Goal: Information Seeking & Learning: Learn about a topic

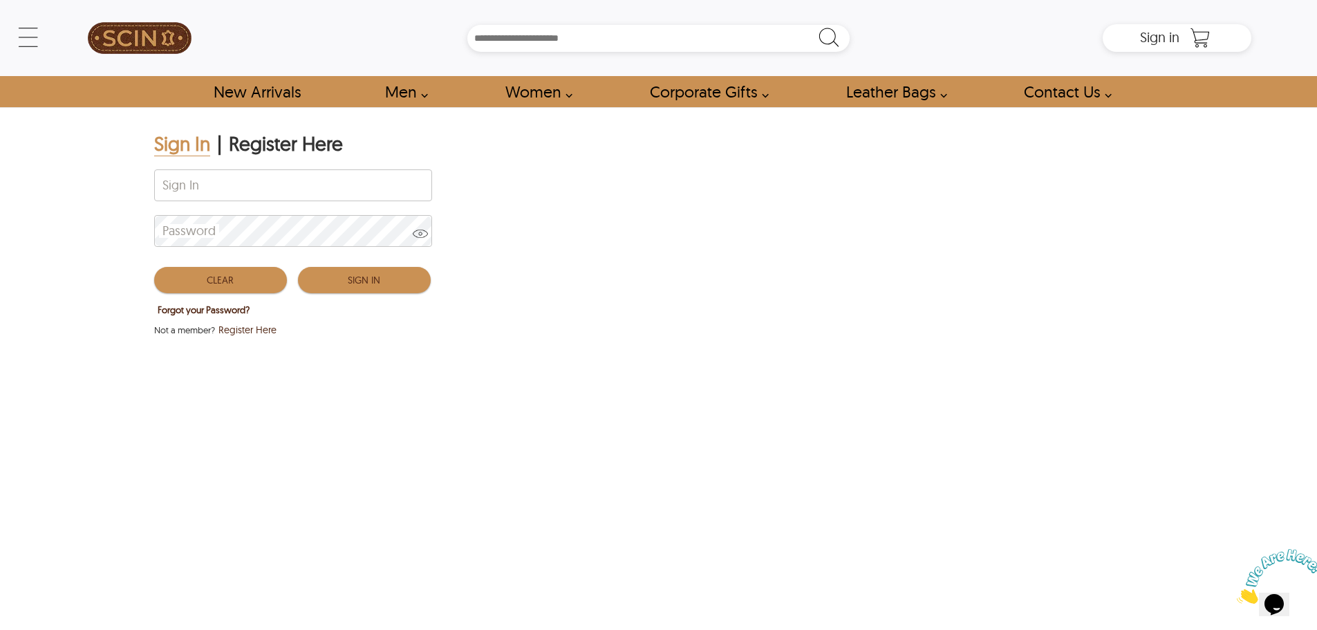
type input "**********"
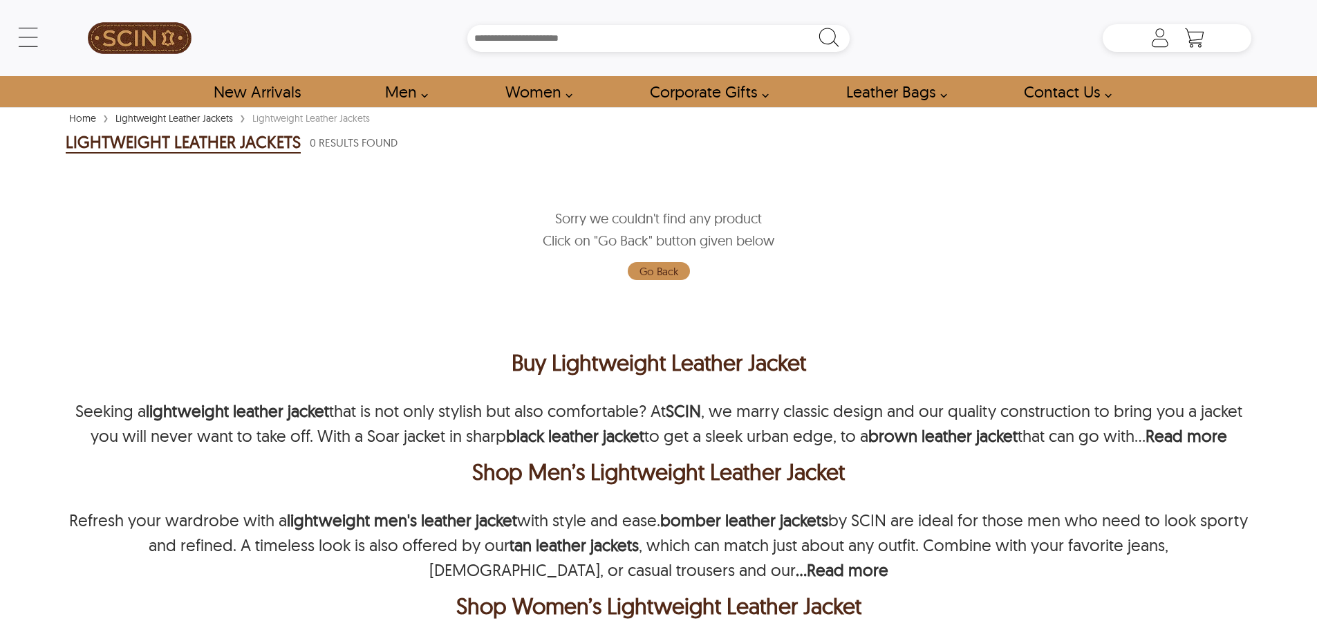
scroll to position [314, 0]
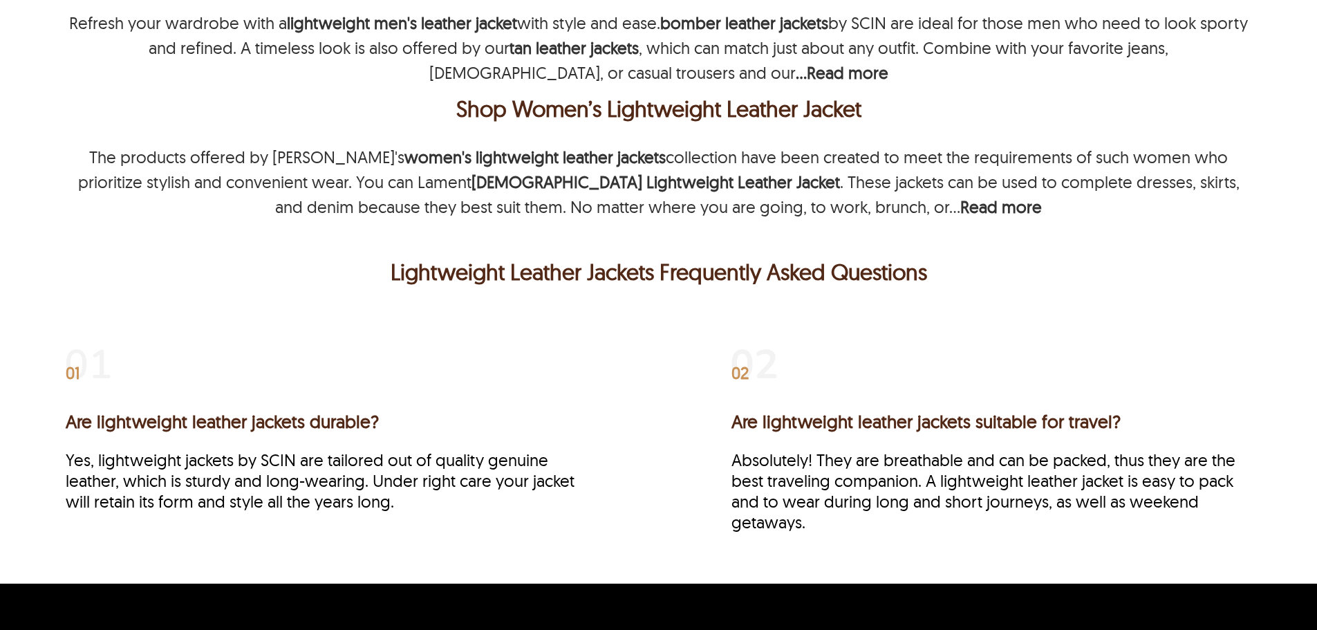
scroll to position [581, 0]
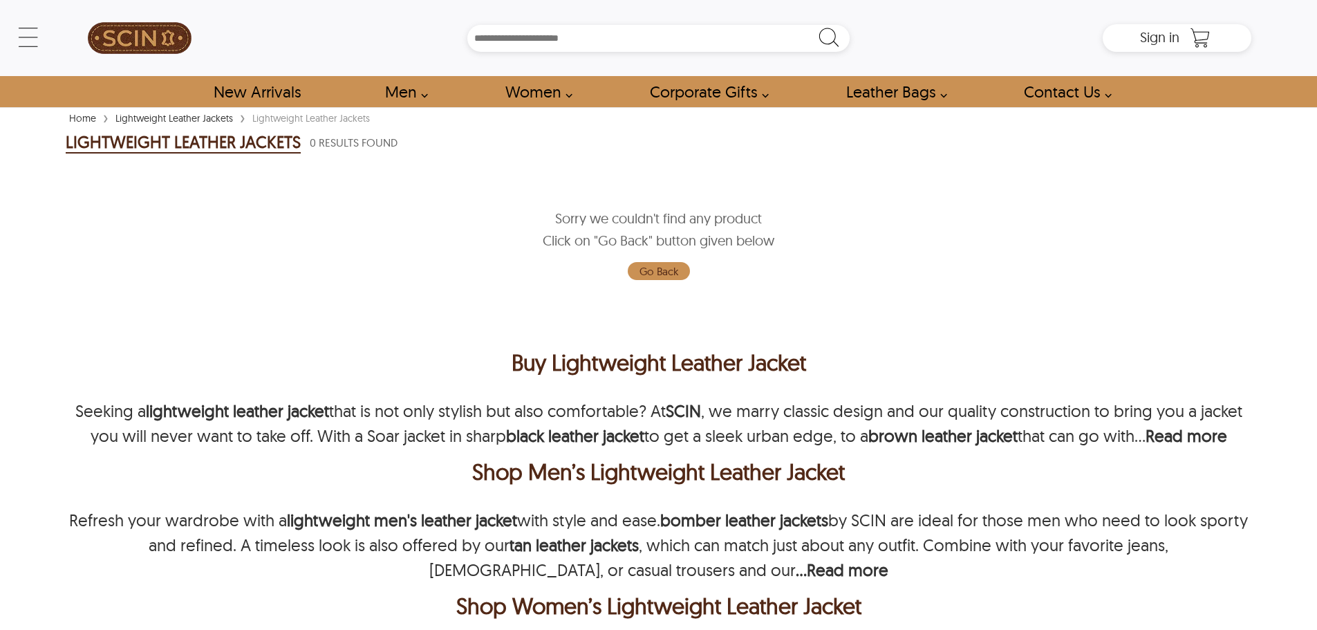
scroll to position [572, 0]
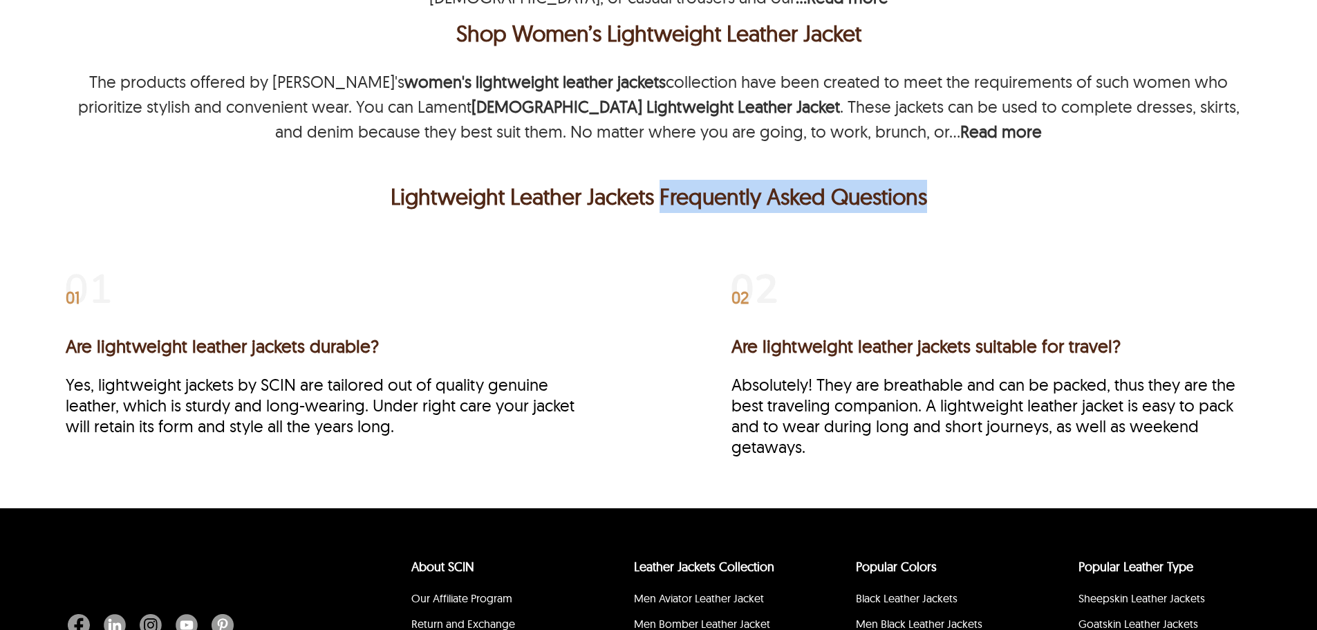
drag, startPoint x: 948, startPoint y: 196, endPoint x: 659, endPoint y: 209, distance: 289.9
click at [659, 209] on p "Lightweight Leather Jackets Frequently Asked Questions" at bounding box center [658, 196] width 1179 height 33
click at [652, 207] on p "Lightweight Leather Jackets Frequently Asked Questions" at bounding box center [658, 196] width 1179 height 33
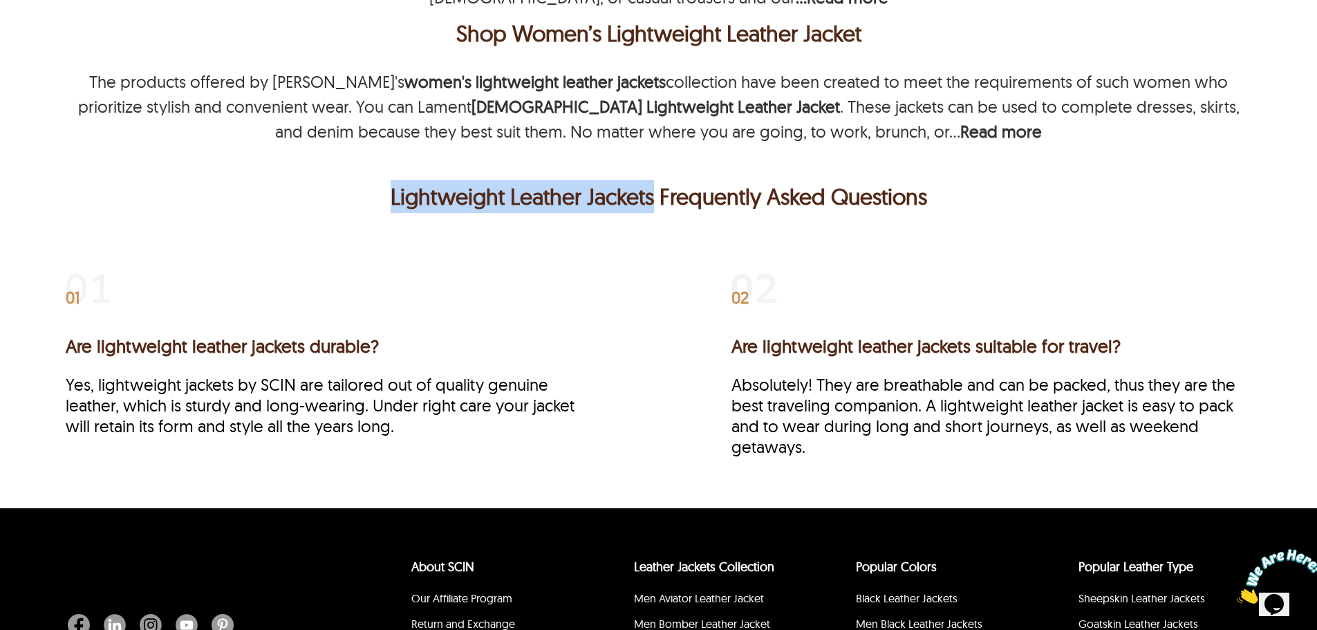
drag, startPoint x: 652, startPoint y: 206, endPoint x: 381, endPoint y: 207, distance: 271.0
click at [381, 207] on p "Lightweight Leather Jackets Frequently Asked Questions" at bounding box center [658, 196] width 1179 height 33
drag, startPoint x: 381, startPoint y: 207, endPoint x: 646, endPoint y: 205, distance: 265.4
click at [646, 205] on p "Lightweight Leather Jackets Frequently Asked Questions" at bounding box center [658, 196] width 1179 height 33
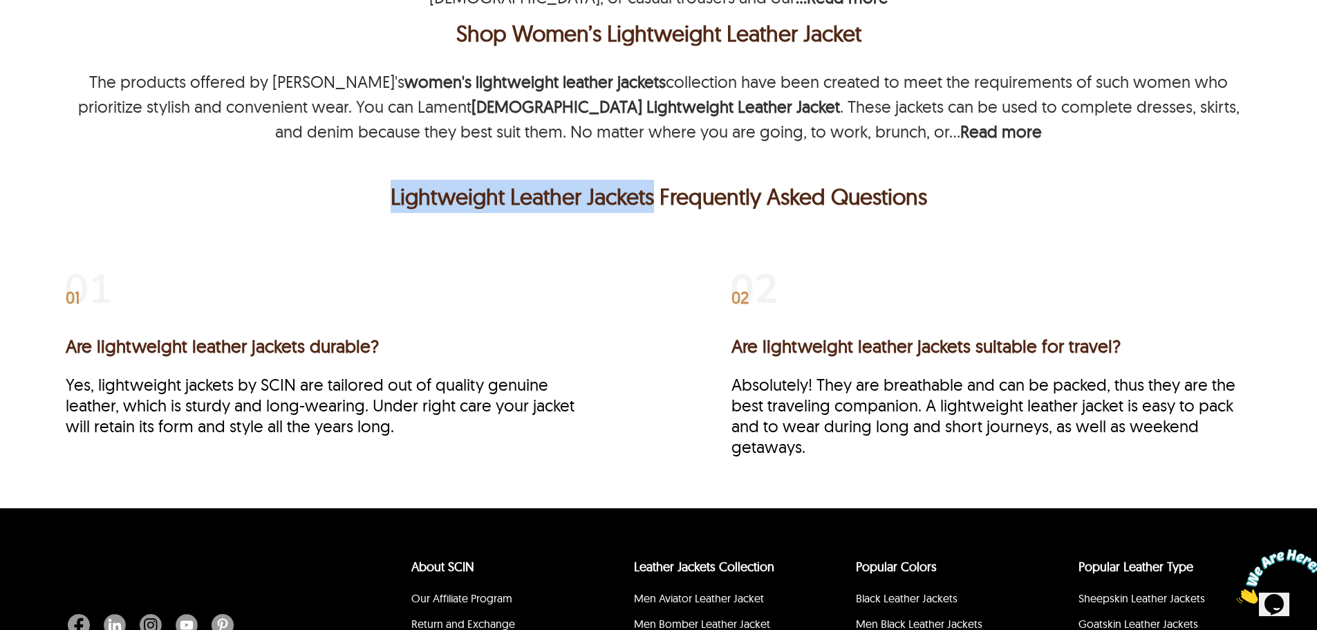
click at [652, 204] on p "Lightweight Leather Jackets Frequently Asked Questions" at bounding box center [658, 196] width 1179 height 33
drag, startPoint x: 652, startPoint y: 204, endPoint x: 393, endPoint y: 210, distance: 259.3
click at [393, 210] on p "Lightweight Leather Jackets Frequently Asked Questions" at bounding box center [658, 196] width 1179 height 33
click at [338, 210] on p "Lightweight Leather Jackets Frequently Asked Questions" at bounding box center [658, 196] width 1179 height 33
drag, startPoint x: 338, startPoint y: 210, endPoint x: 625, endPoint y: 203, distance: 287.0
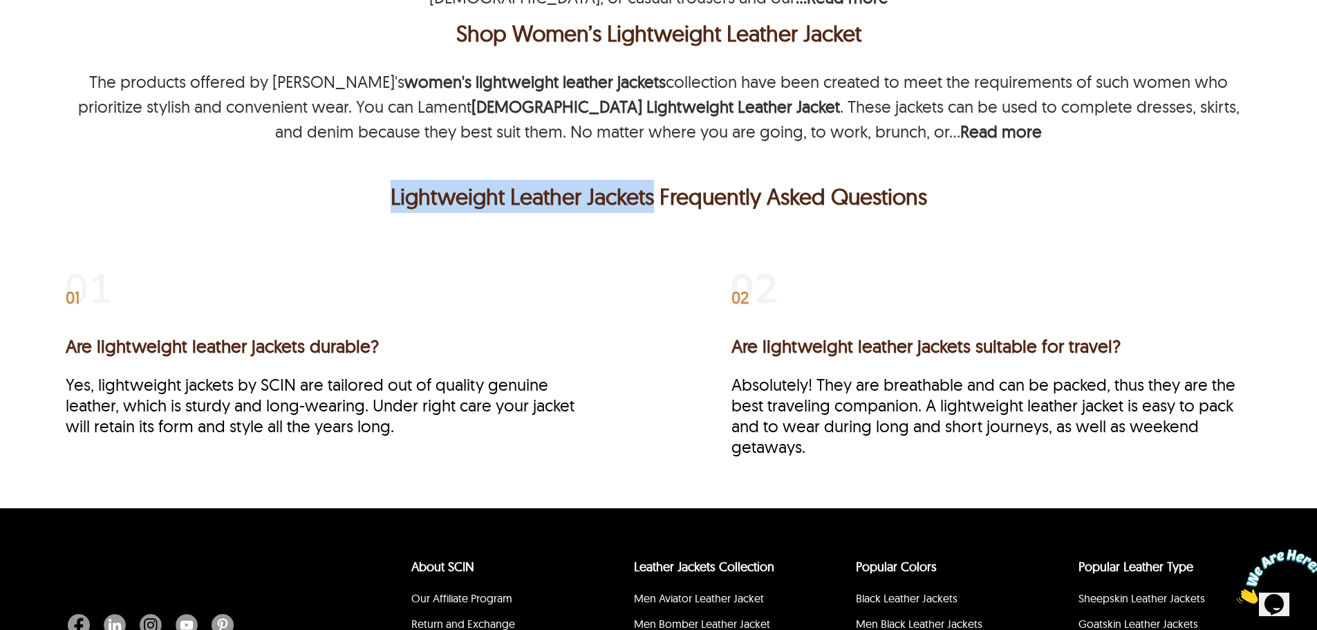
click at [625, 203] on p "Lightweight Leather Jackets Frequently Asked Questions" at bounding box center [658, 196] width 1179 height 33
click at [415, 193] on p "Lightweight Leather Jackets Frequently Asked Questions" at bounding box center [658, 196] width 1179 height 33
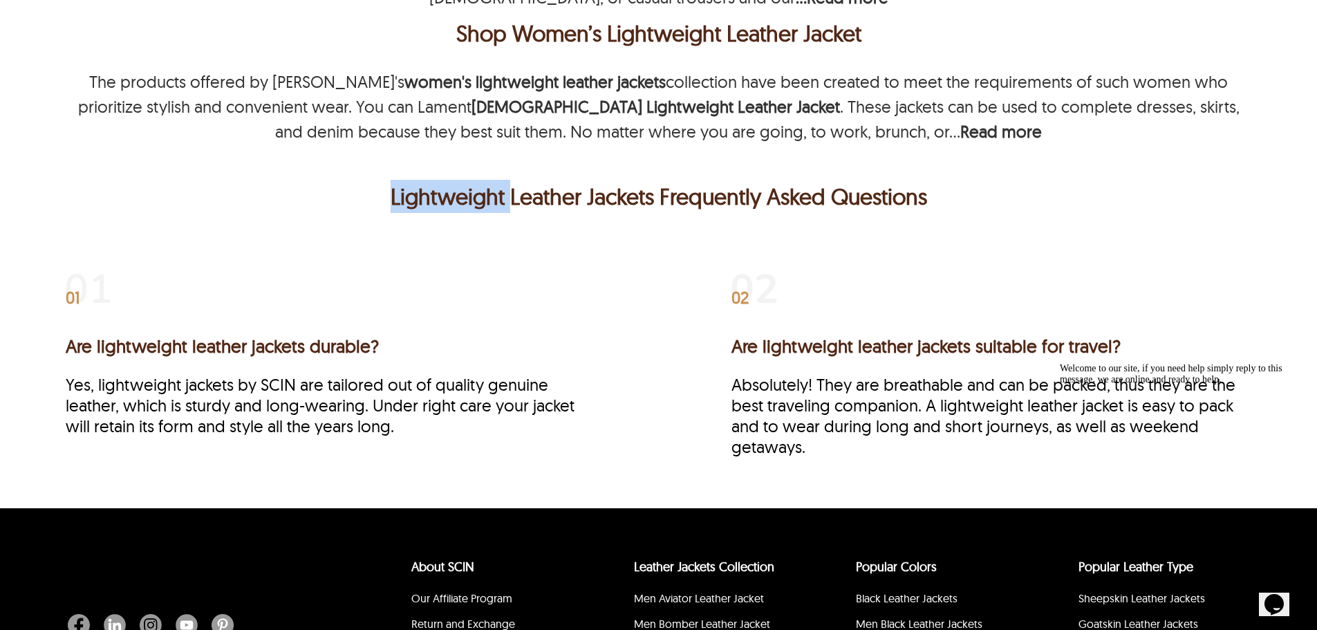
click at [415, 193] on p "Lightweight Leather Jackets Frequently Asked Questions" at bounding box center [658, 196] width 1179 height 33
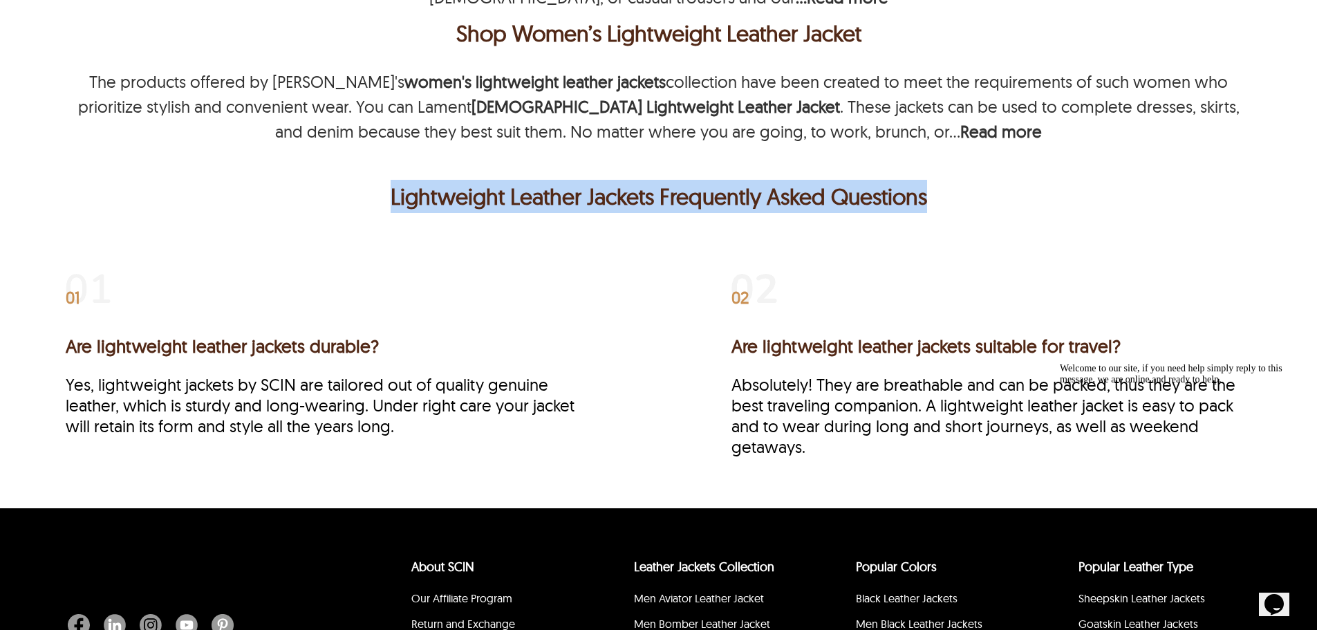
click at [415, 193] on p "Lightweight Leather Jackets Frequently Asked Questions" at bounding box center [658, 196] width 1179 height 33
click at [420, 193] on p "Lightweight Leather Jackets Frequently Asked Questions" at bounding box center [658, 196] width 1179 height 33
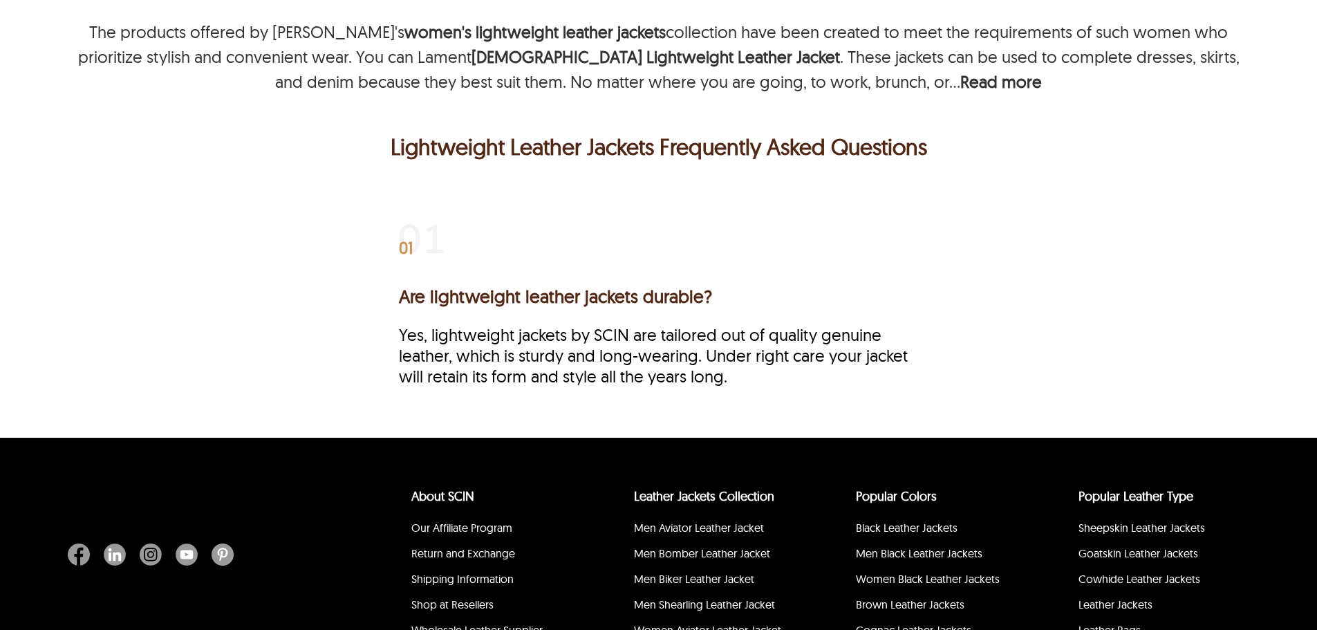
scroll to position [276, 0]
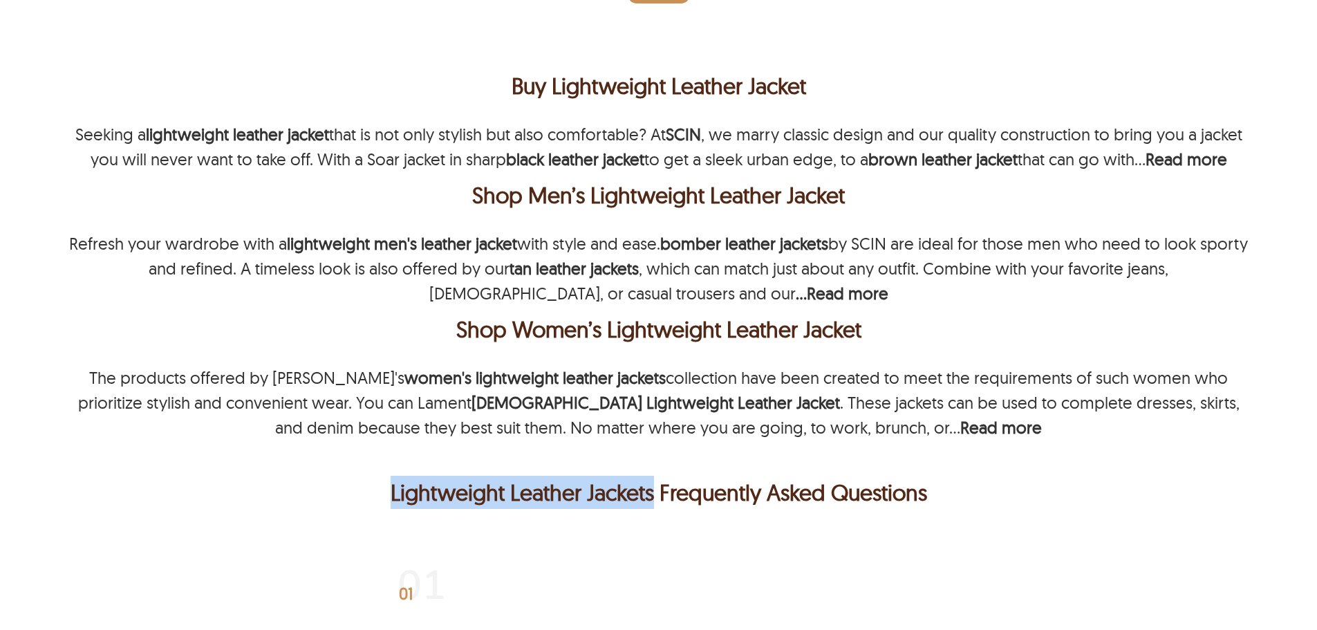
drag, startPoint x: 383, startPoint y: 487, endPoint x: 653, endPoint y: 499, distance: 270.5
click at [653, 499] on p "Lightweight Leather Jackets Frequently Asked Questions" at bounding box center [658, 492] width 1179 height 33
copy p "Lightweight Leather Jackets"
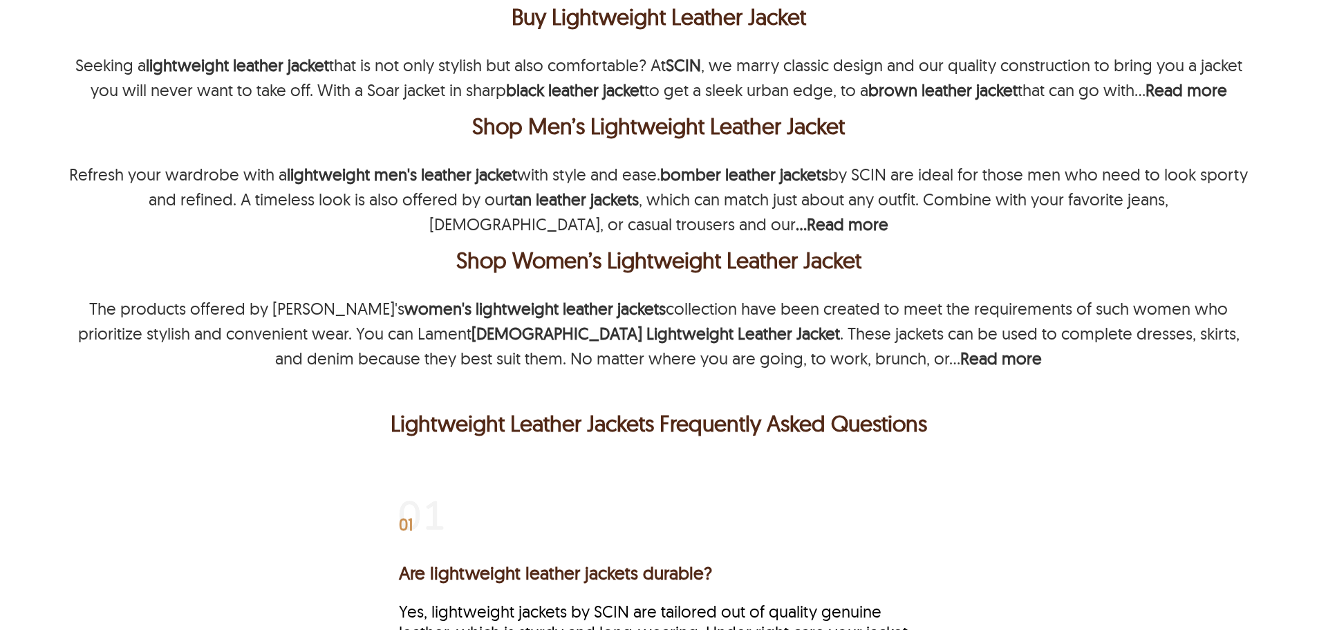
click at [632, 295] on div "Buy Lightweight Leather Jacket Seeking a lightweight leather jacket that is not…" at bounding box center [658, 181] width 1185 height 377
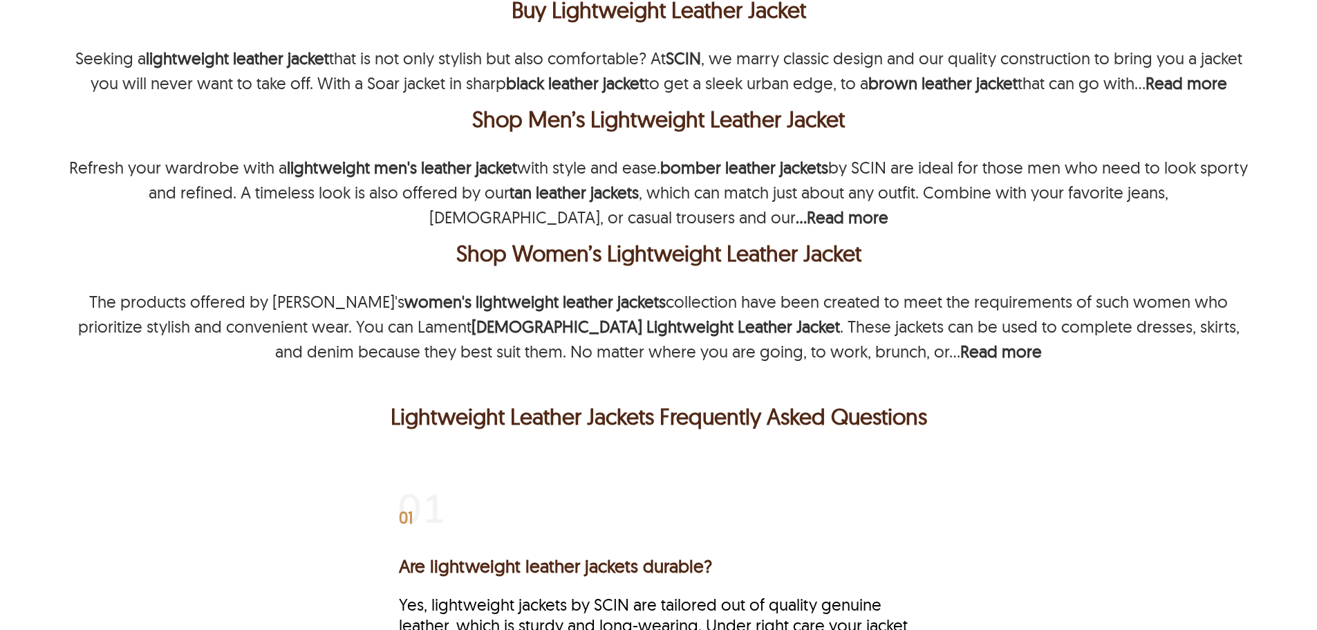
scroll to position [346, 0]
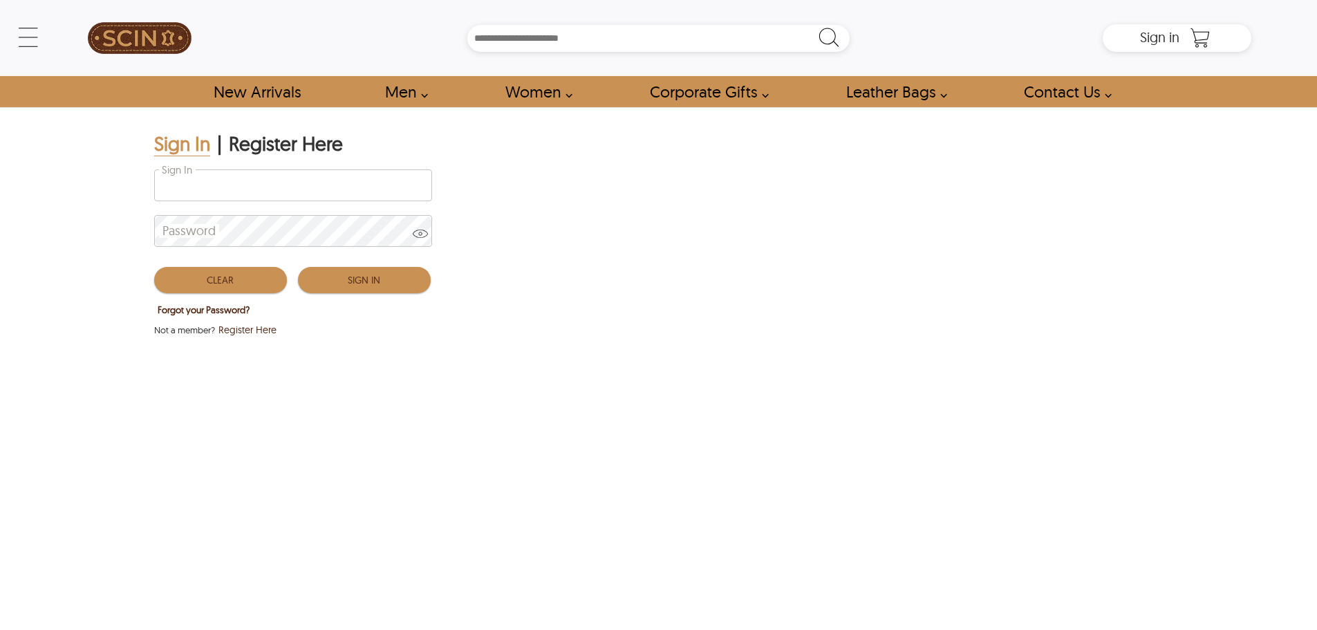
type input "**********"
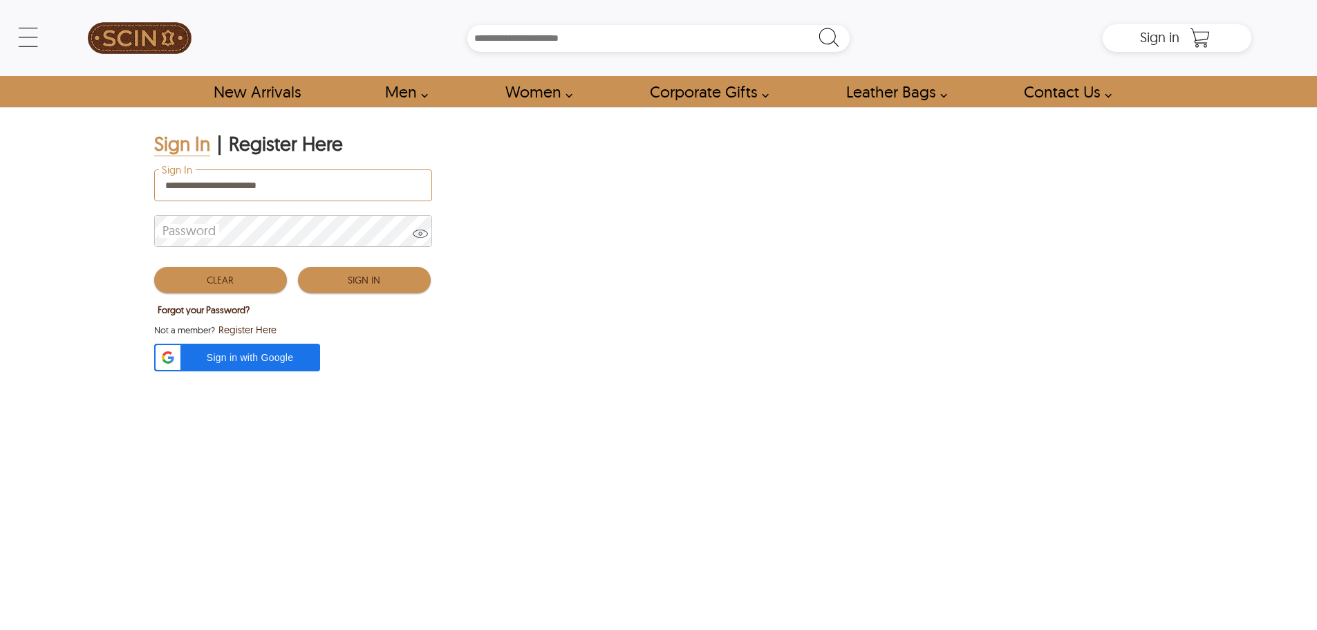
click at [356, 281] on button "Sign In" at bounding box center [364, 280] width 133 height 26
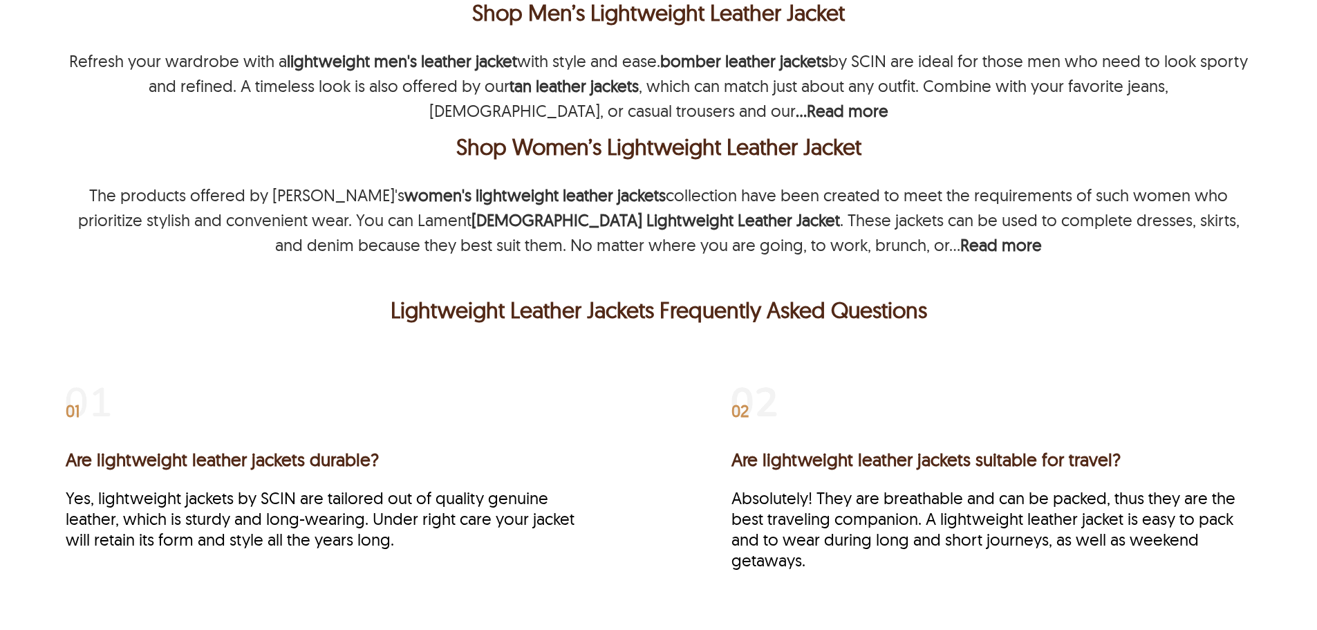
scroll to position [677, 0]
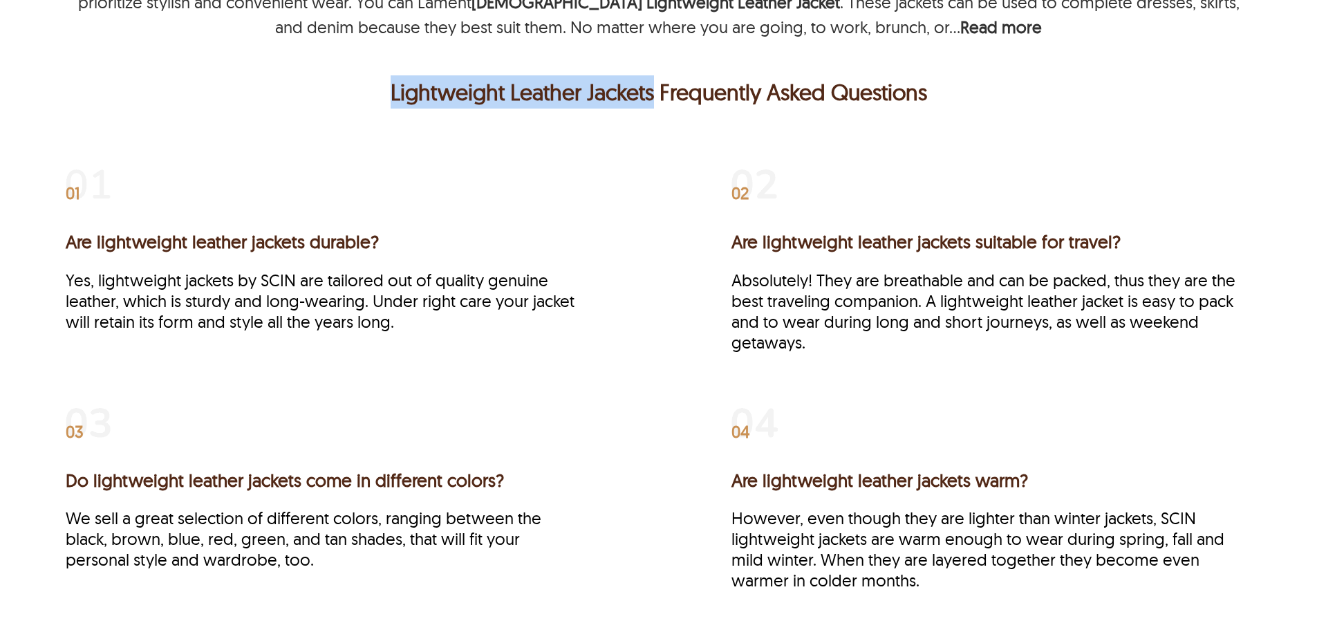
drag, startPoint x: 360, startPoint y: 92, endPoint x: 650, endPoint y: 91, distance: 289.6
click at [650, 91] on p "Lightweight Leather Jackets Frequently Asked Questions" at bounding box center [658, 91] width 1179 height 33
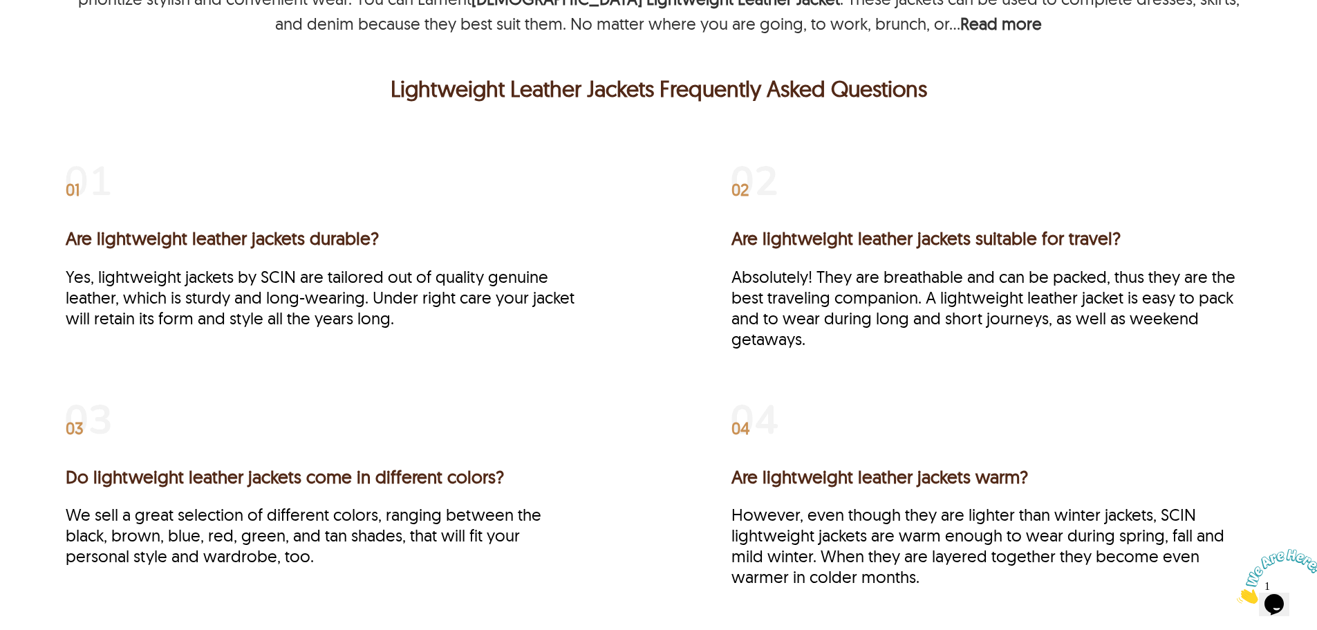
scroll to position [677, 0]
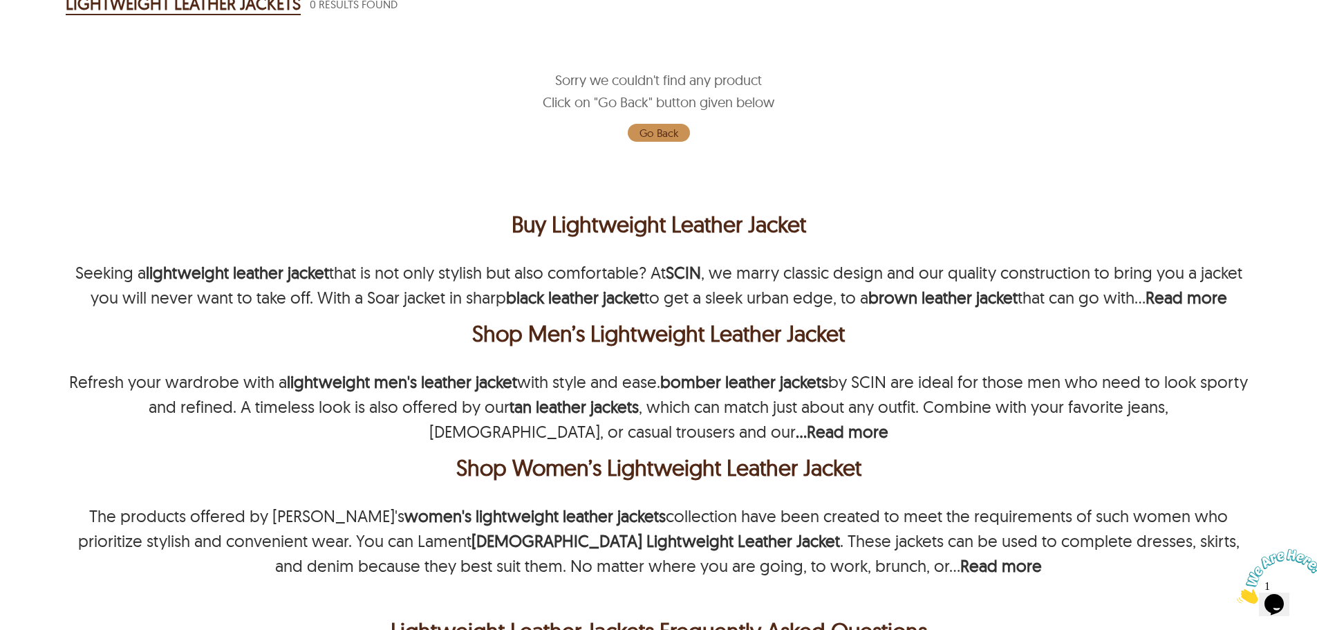
click at [1156, 73] on div "Sorry we couldn't find any product Click on "Go Back" button given below Go Back" at bounding box center [658, 107] width 1185 height 145
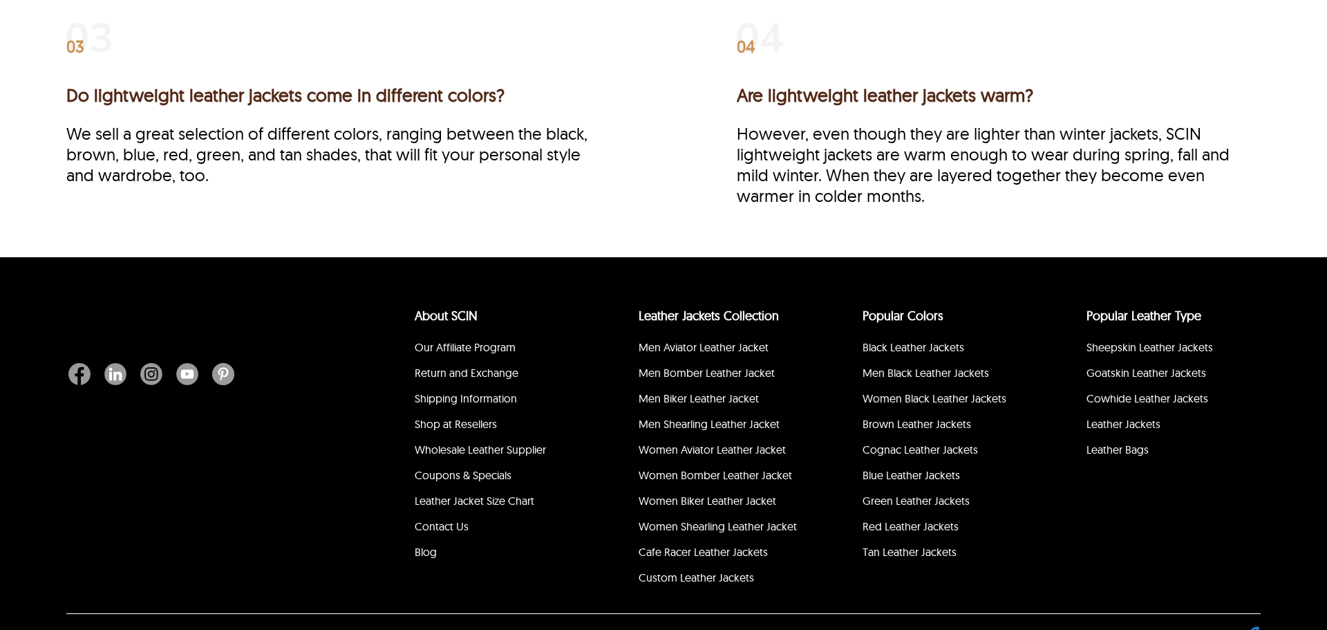
scroll to position [1096, 0]
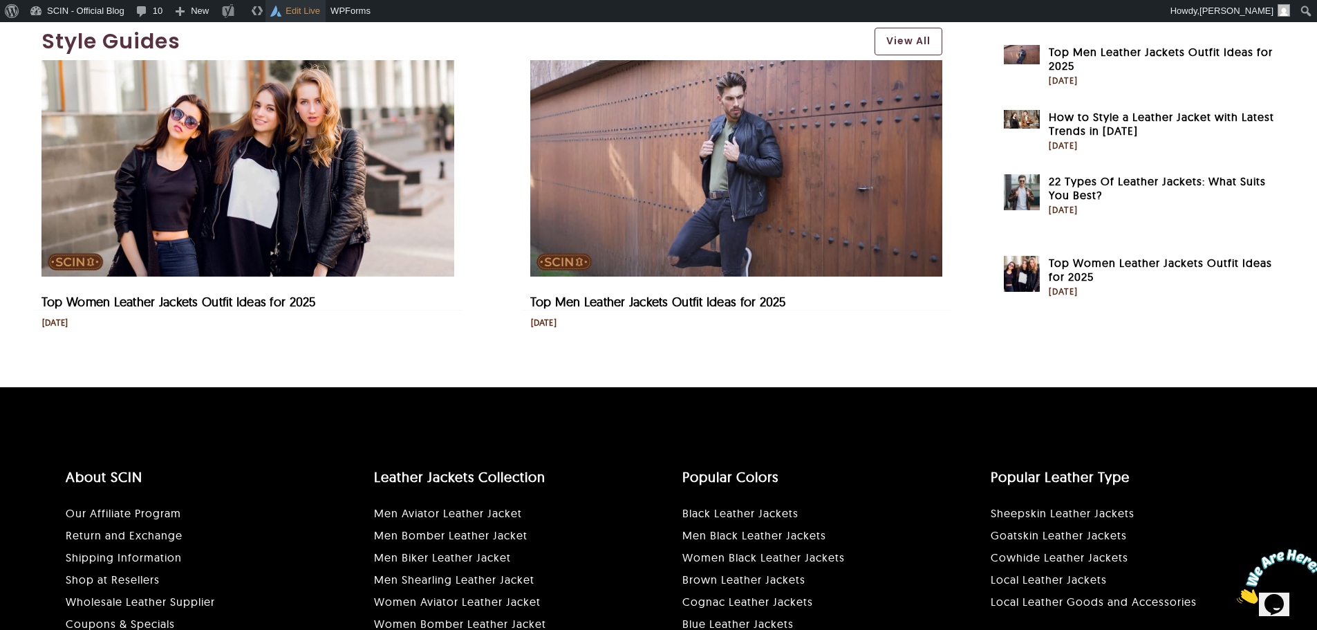
scroll to position [3570, 0]
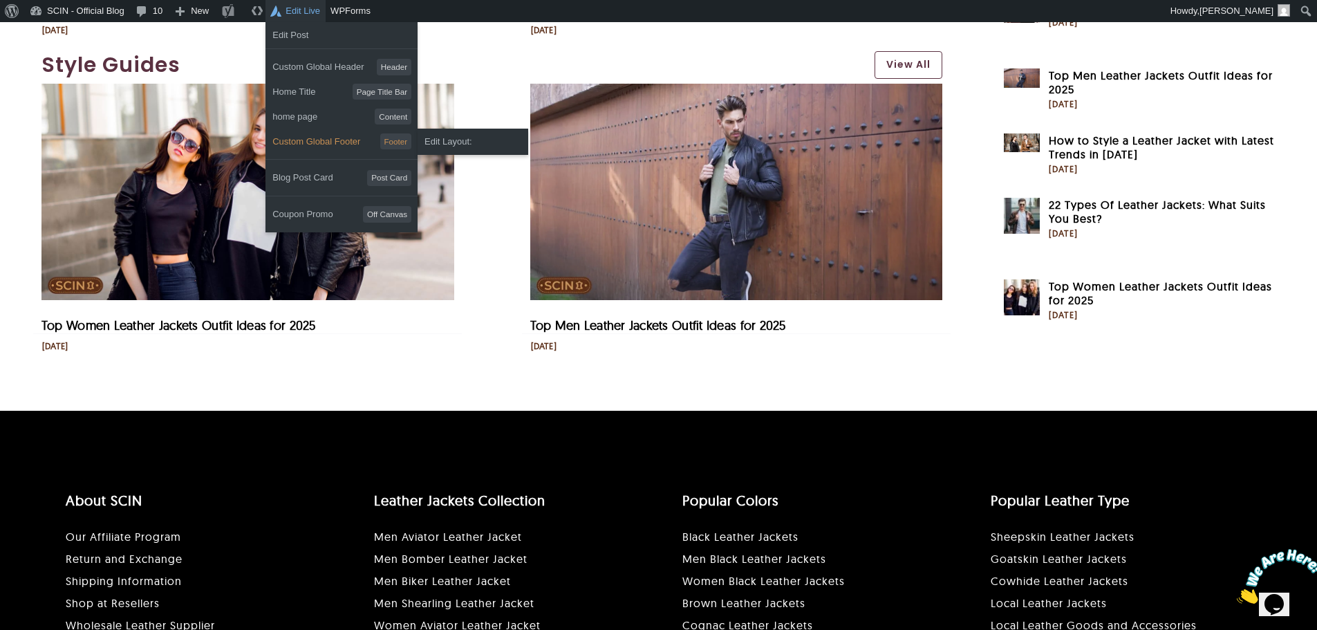
click at [348, 143] on span "Custom Global Footer" at bounding box center [316, 142] width 88 height 22
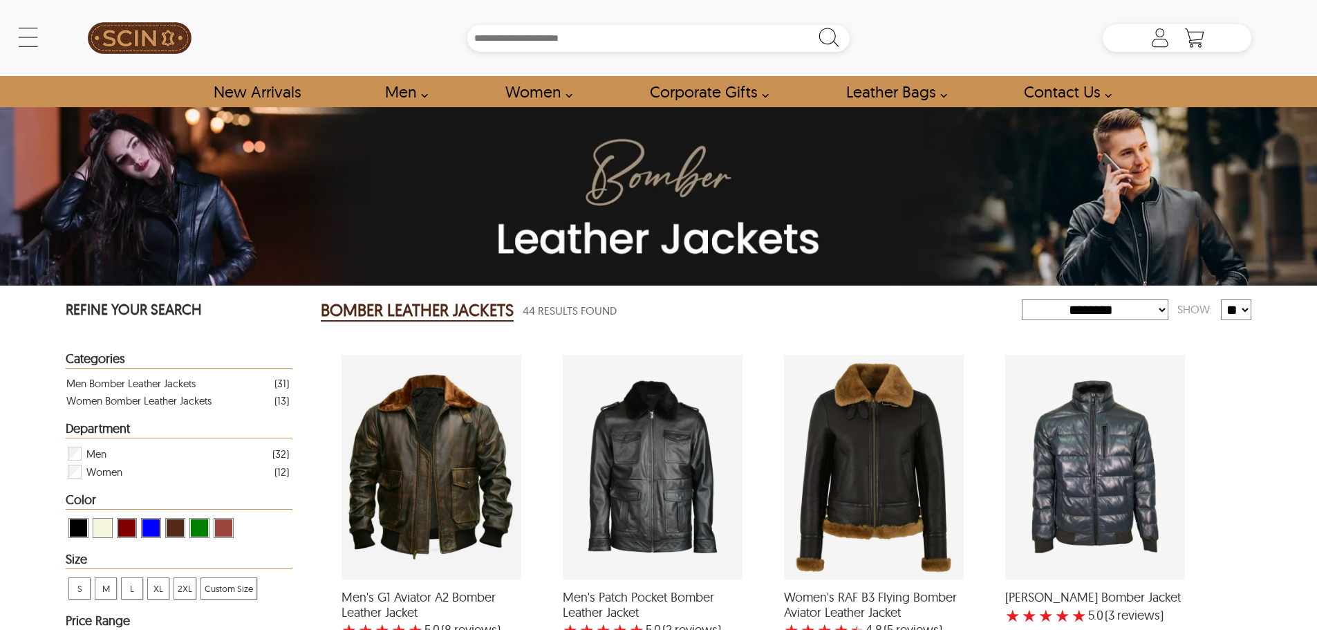
select select "********"
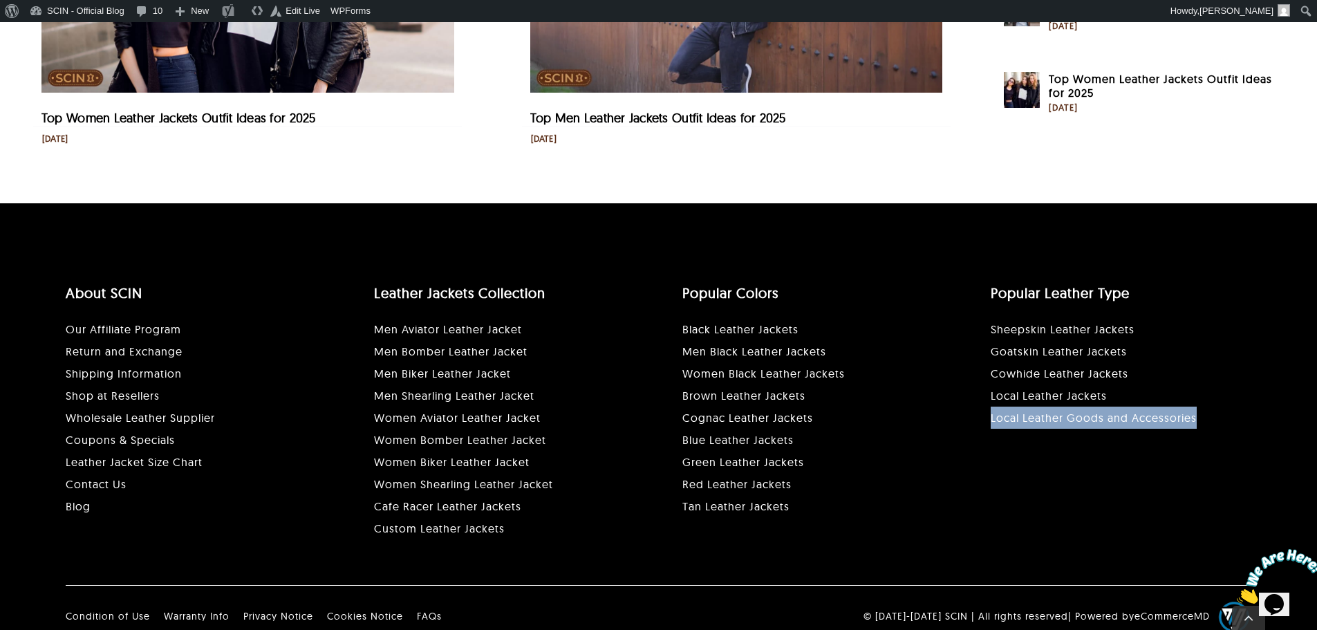
drag, startPoint x: 971, startPoint y: 418, endPoint x: 1215, endPoint y: 424, distance: 244.1
click at [1215, 424] on div "Popular Leather Type Sheepskin Leather Jackets Goatskin Leather Jackets Cowhide…" at bounding box center [1120, 359] width 308 height 160
click at [1223, 419] on p "Sheepskin Leather Jackets Goatskin Leather Jackets Cowhide Leather Jackets Loca…" at bounding box center [1121, 373] width 261 height 111
drag, startPoint x: 1223, startPoint y: 419, endPoint x: 980, endPoint y: 420, distance: 243.3
click at [980, 420] on div "Popular Leather Type Sheepskin Leather Jackets Goatskin Leather Jackets Cowhide…" at bounding box center [1120, 359] width 308 height 160
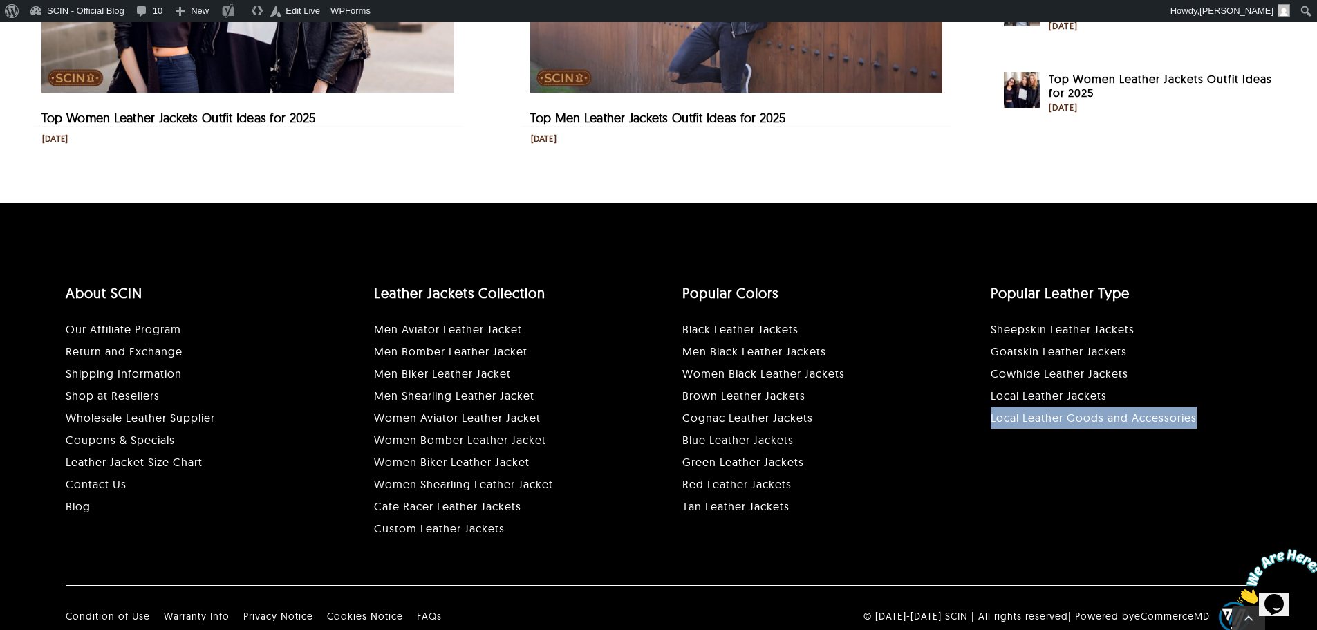
click at [980, 420] on div "Popular Leather Type Sheepskin Leather Jackets Goatskin Leather Jackets Cowhide…" at bounding box center [1120, 359] width 308 height 160
drag, startPoint x: 975, startPoint y: 423, endPoint x: 1255, endPoint y: 413, distance: 280.1
click at [1255, 413] on div "Popular Leather Type Sheepskin Leather Jackets Goatskin Leather Jackets Cowhide…" at bounding box center [1120, 359] width 308 height 160
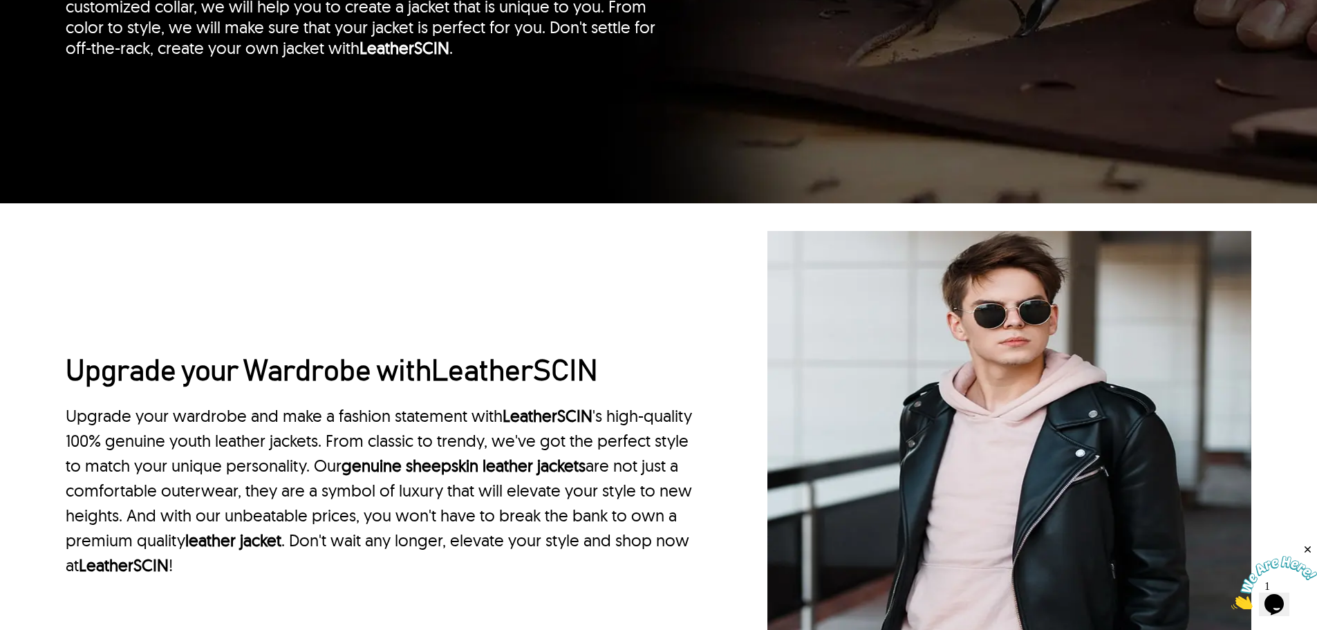
scroll to position [4078, 0]
